Goal: Find specific page/section: Find specific page/section

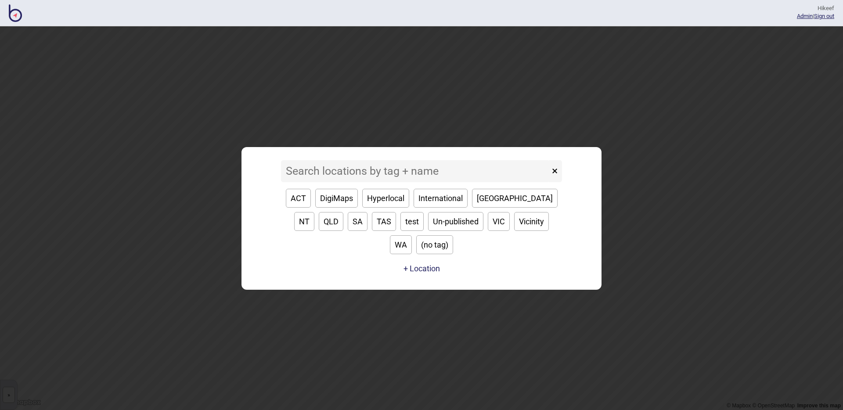
click at [359, 178] on input at bounding box center [415, 171] width 269 height 22
click at [307, 208] on button "ACT" at bounding box center [298, 198] width 25 height 19
type input "ACT"
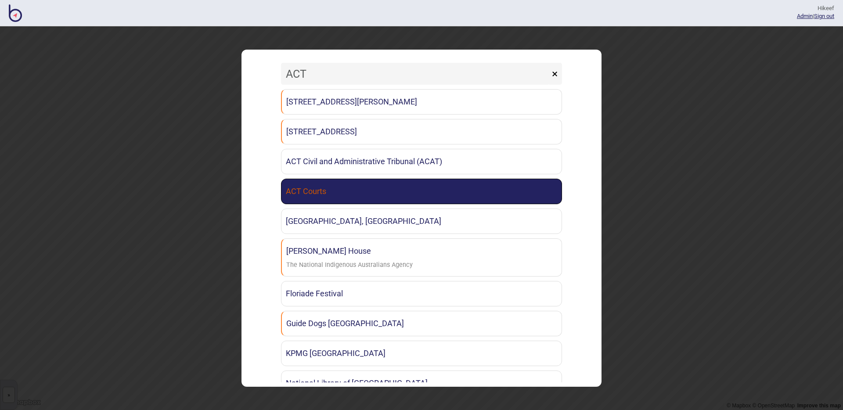
click at [350, 201] on link "ACT Courts" at bounding box center [421, 191] width 281 height 25
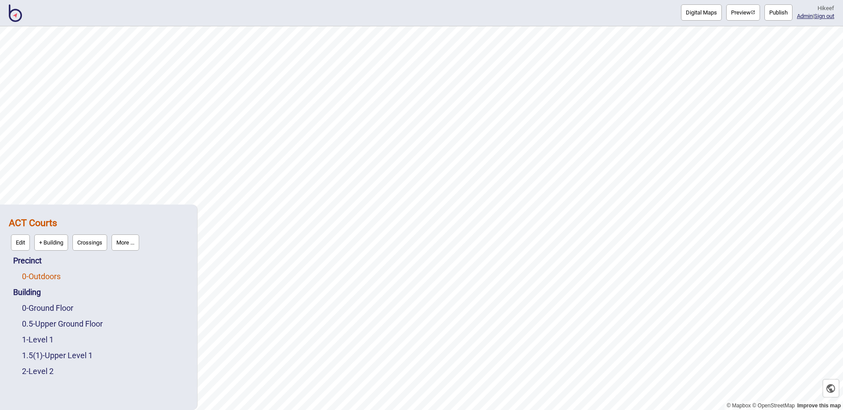
click at [41, 278] on link "0 - Outdoors" at bounding box center [41, 276] width 39 height 9
click at [39, 274] on button "Edit" at bounding box center [33, 274] width 19 height 16
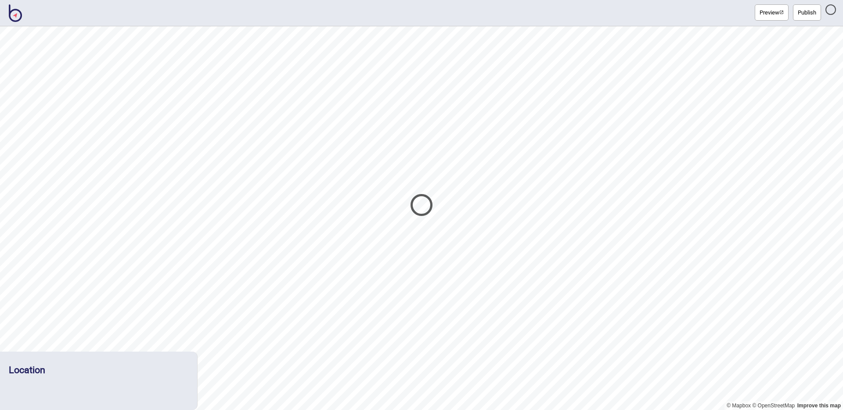
click at [18, 10] on div at bounding box center [421, 205] width 843 height 410
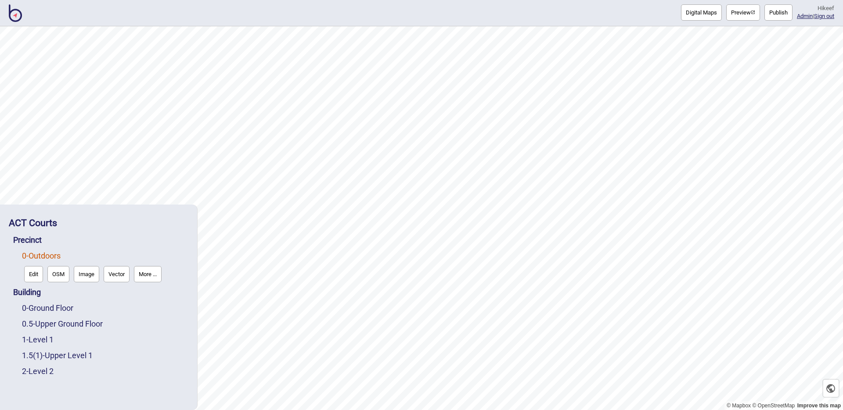
click at [10, 11] on img at bounding box center [15, 13] width 13 height 18
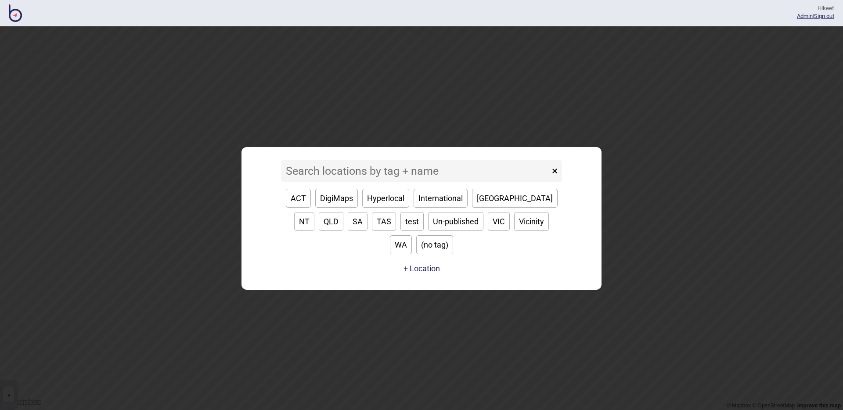
click at [375, 179] on input at bounding box center [415, 171] width 269 height 22
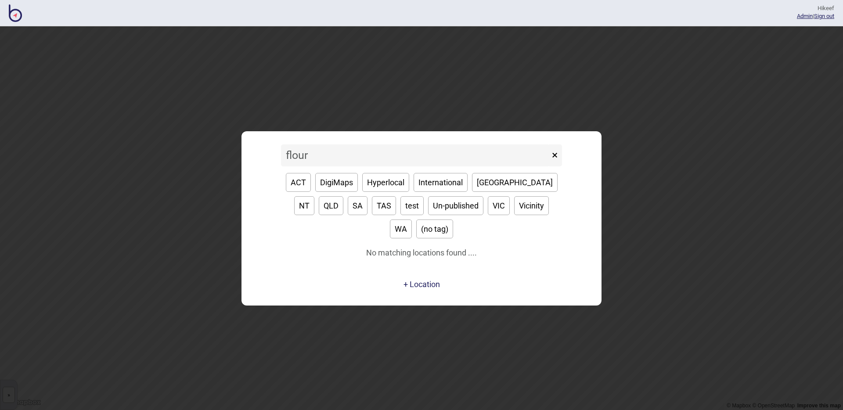
type input "flow"
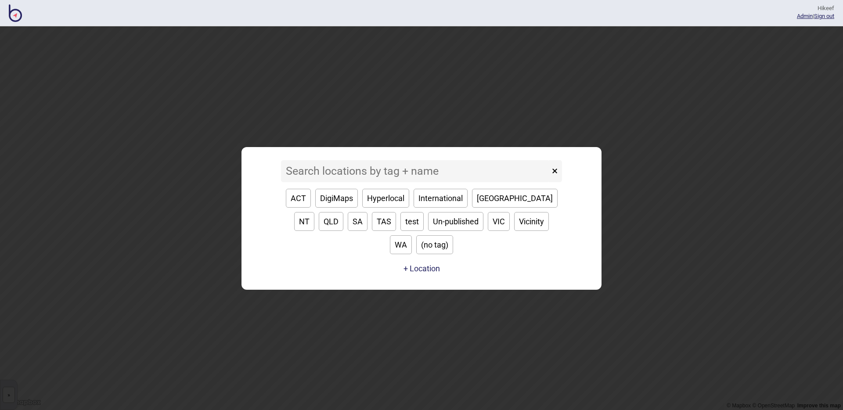
type input "f"
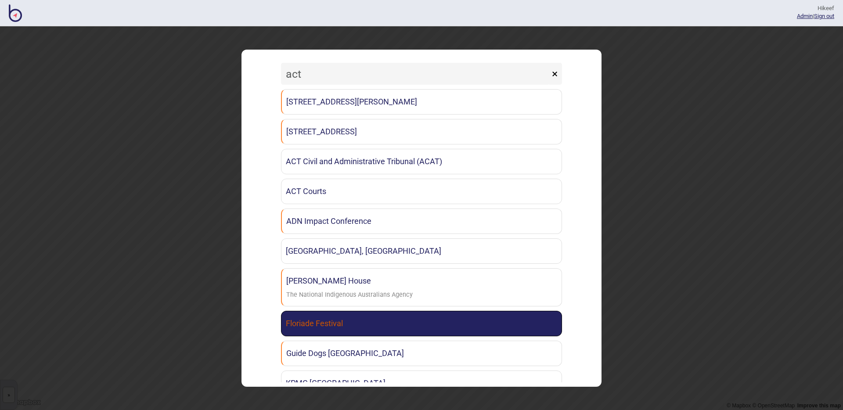
type input "act"
click at [353, 318] on link "Floriade Festival" at bounding box center [421, 323] width 281 height 25
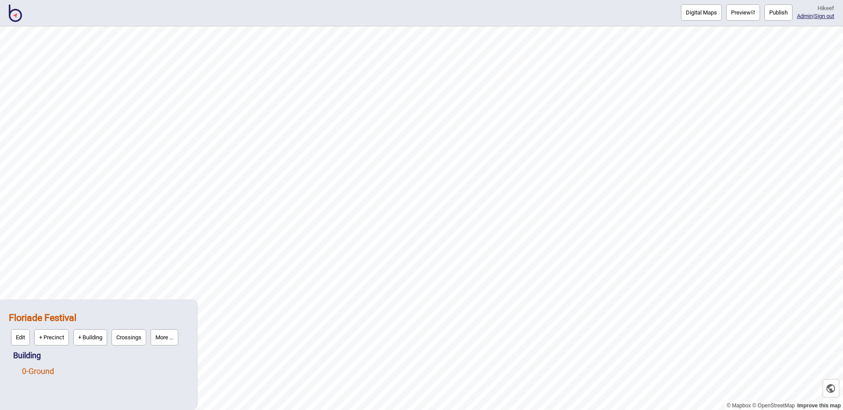
click at [53, 371] on link "0 - Ground" at bounding box center [38, 370] width 32 height 9
click at [39, 370] on button "Edit" at bounding box center [33, 369] width 19 height 16
